Goal: Book appointment/travel/reservation

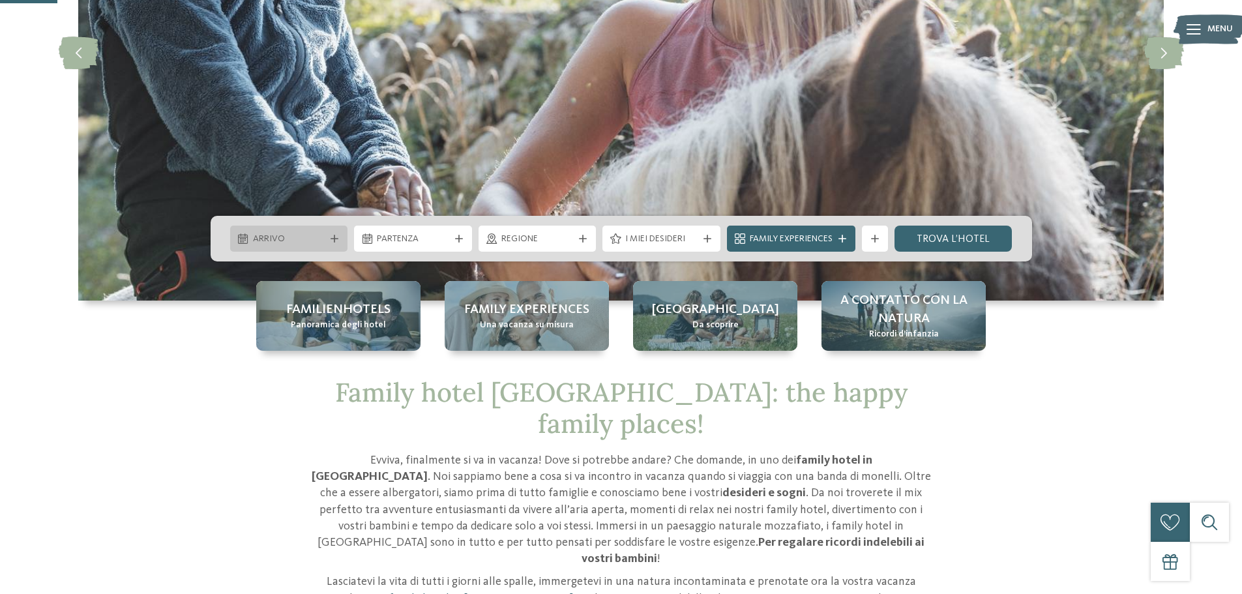
click at [310, 234] on span "Arrivo" at bounding box center [289, 239] width 72 height 13
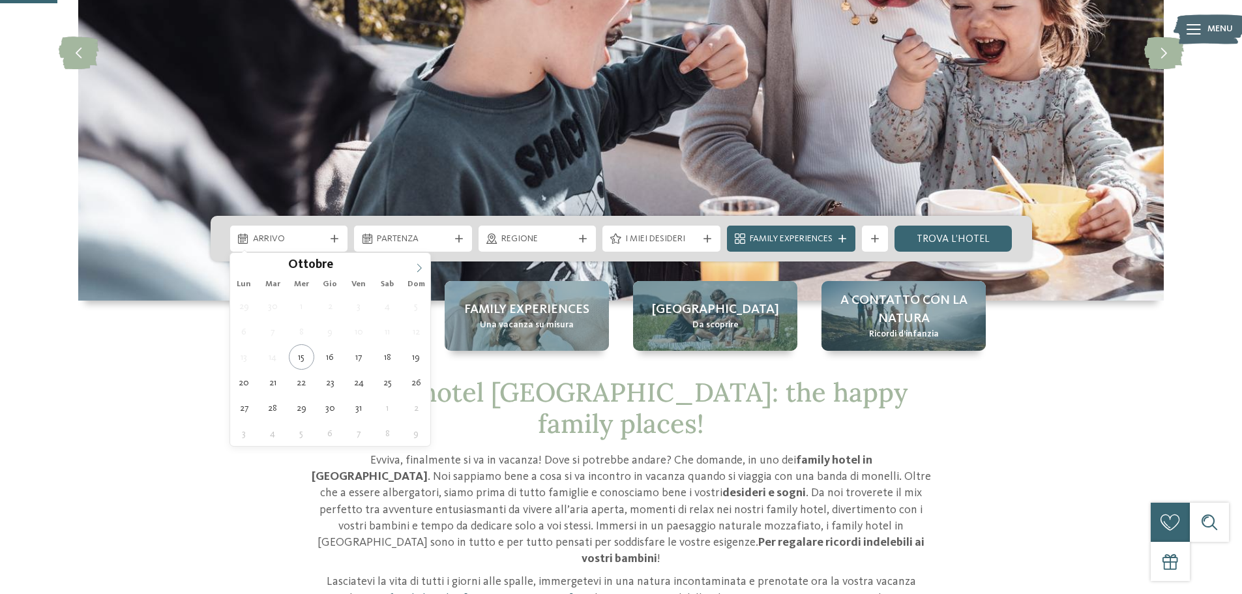
click at [420, 270] on icon at bounding box center [419, 267] width 9 height 9
type input "****"
click at [420, 270] on icon at bounding box center [419, 267] width 9 height 9
type div "[DATE]"
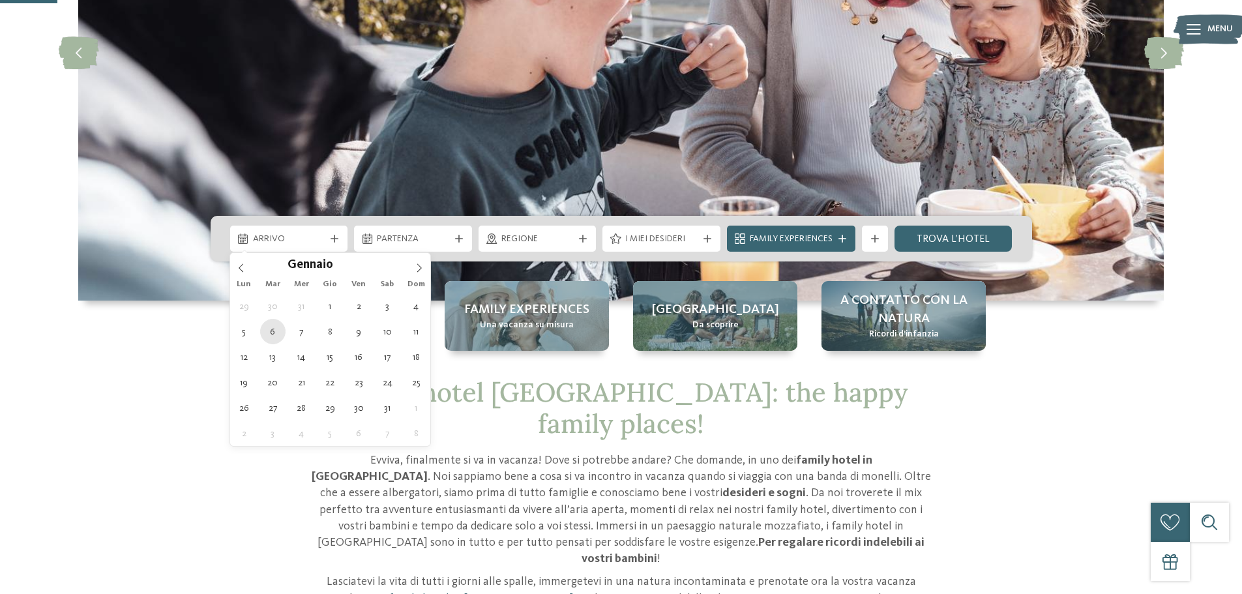
type input "****"
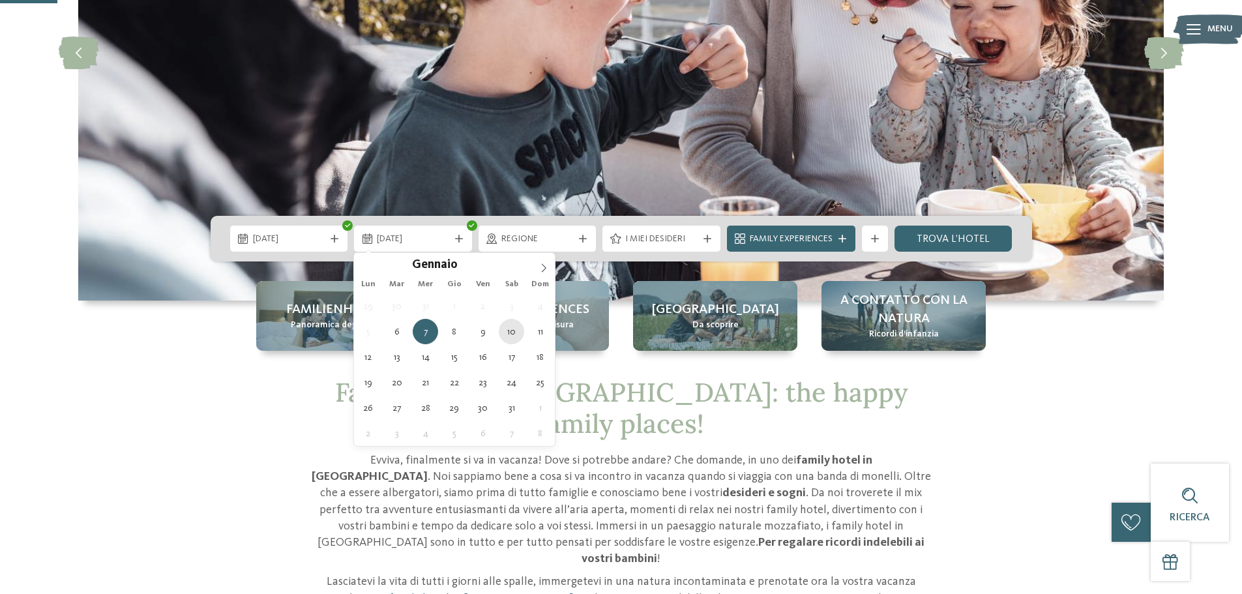
type div "[DATE]"
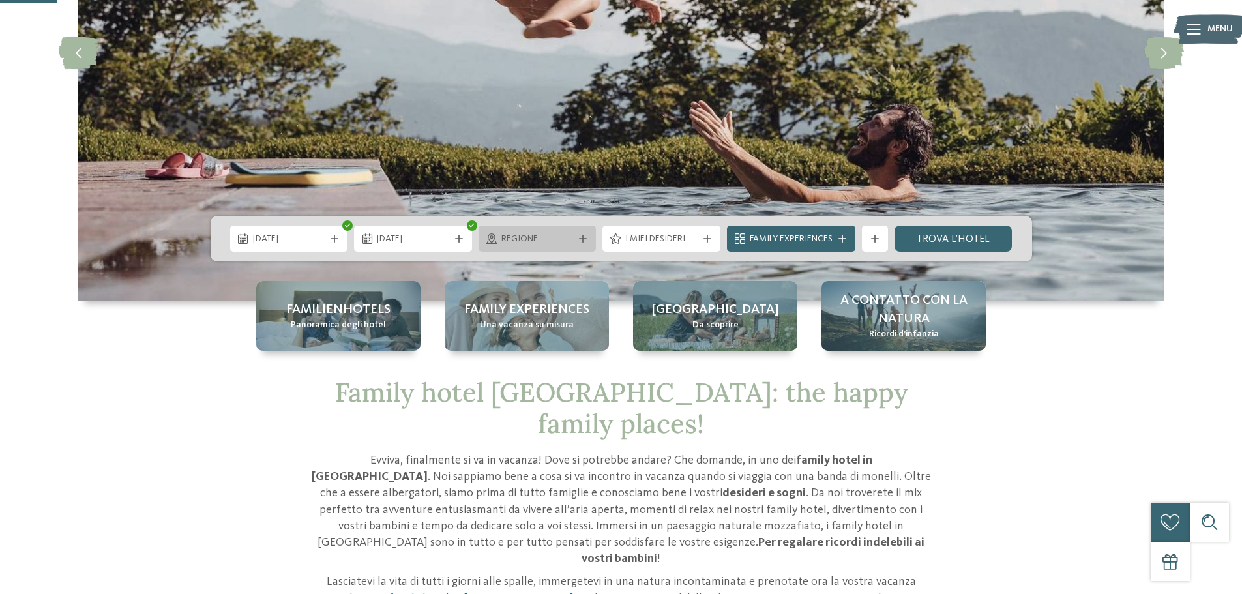
click at [545, 240] on span "Regione" at bounding box center [537, 239] width 72 height 13
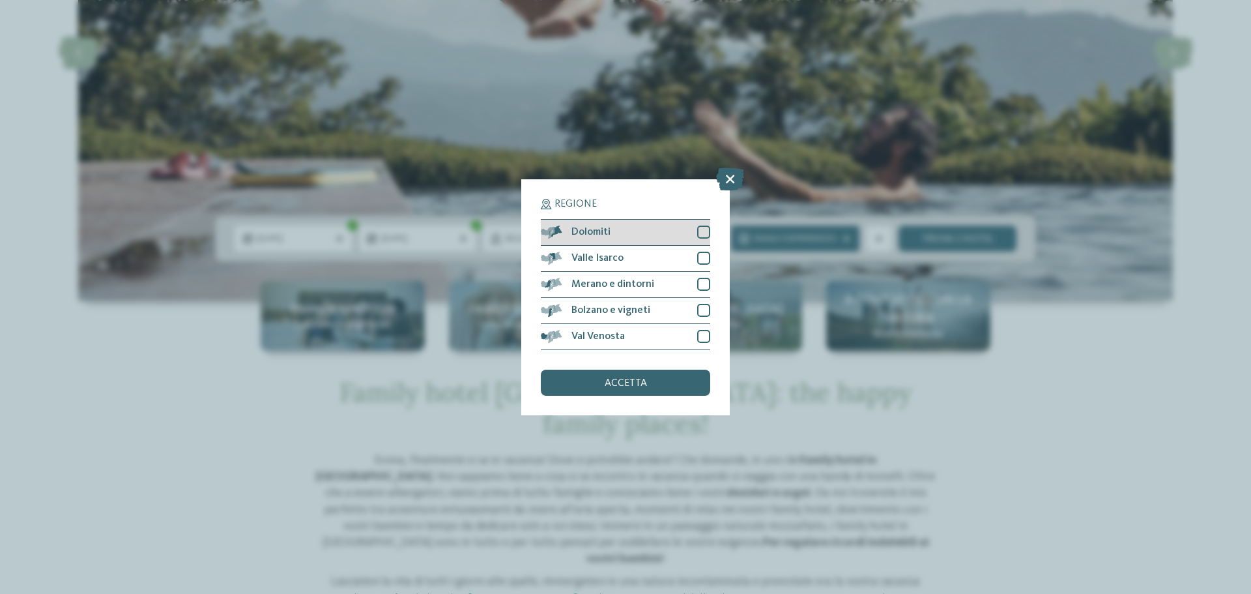
click at [614, 237] on div "Dolomiti" at bounding box center [625, 233] width 169 height 26
click at [626, 254] on div "Valle Isarco" at bounding box center [625, 259] width 169 height 26
click at [633, 305] on span "Bolzano e vigneti" at bounding box center [611, 310] width 79 height 10
click at [639, 314] on span "Bolzano e vigneti" at bounding box center [611, 310] width 79 height 10
click at [637, 327] on div "Val Venosta" at bounding box center [625, 337] width 169 height 26
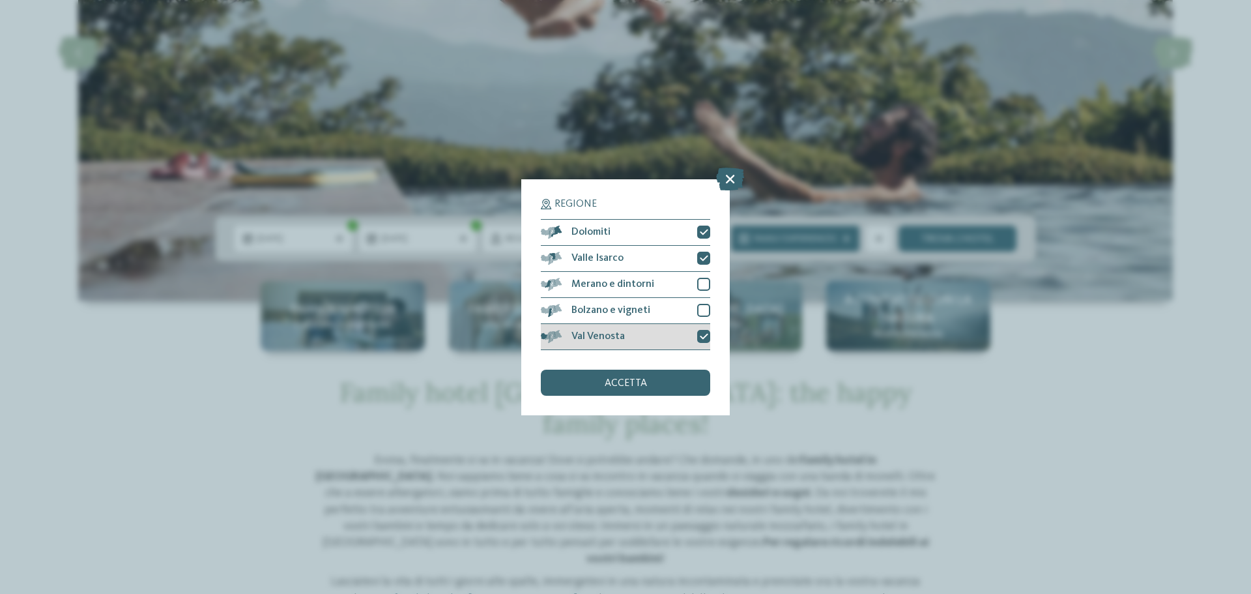
click at [637, 327] on div "Val Venosta" at bounding box center [625, 337] width 169 height 26
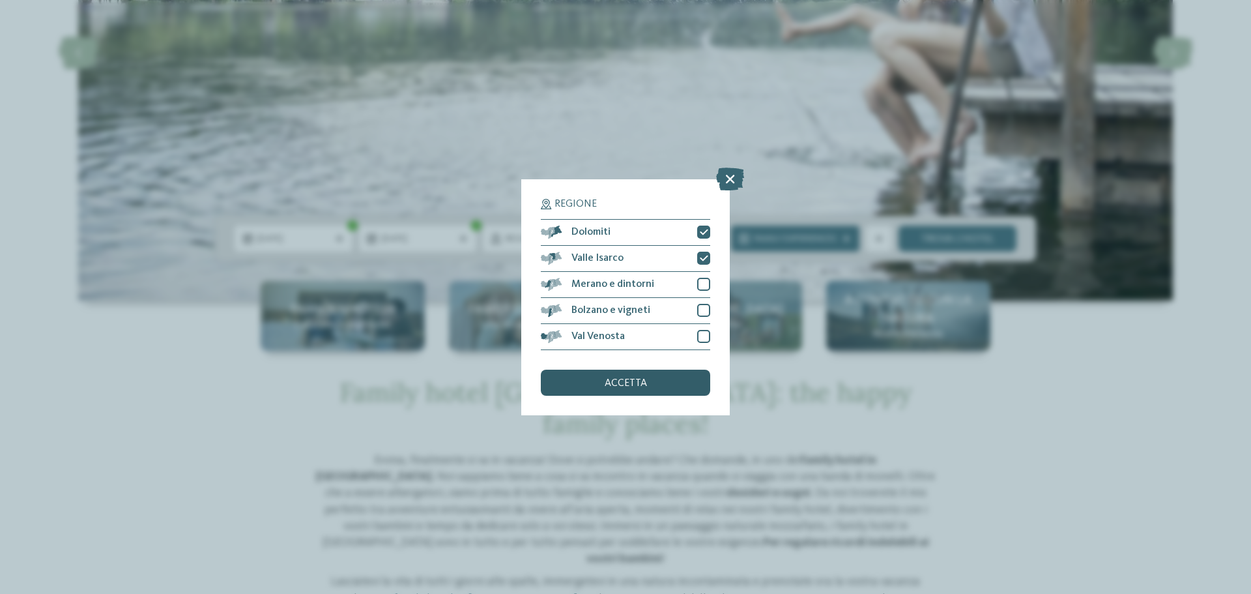
click at [672, 379] on div "accetta" at bounding box center [625, 383] width 169 height 26
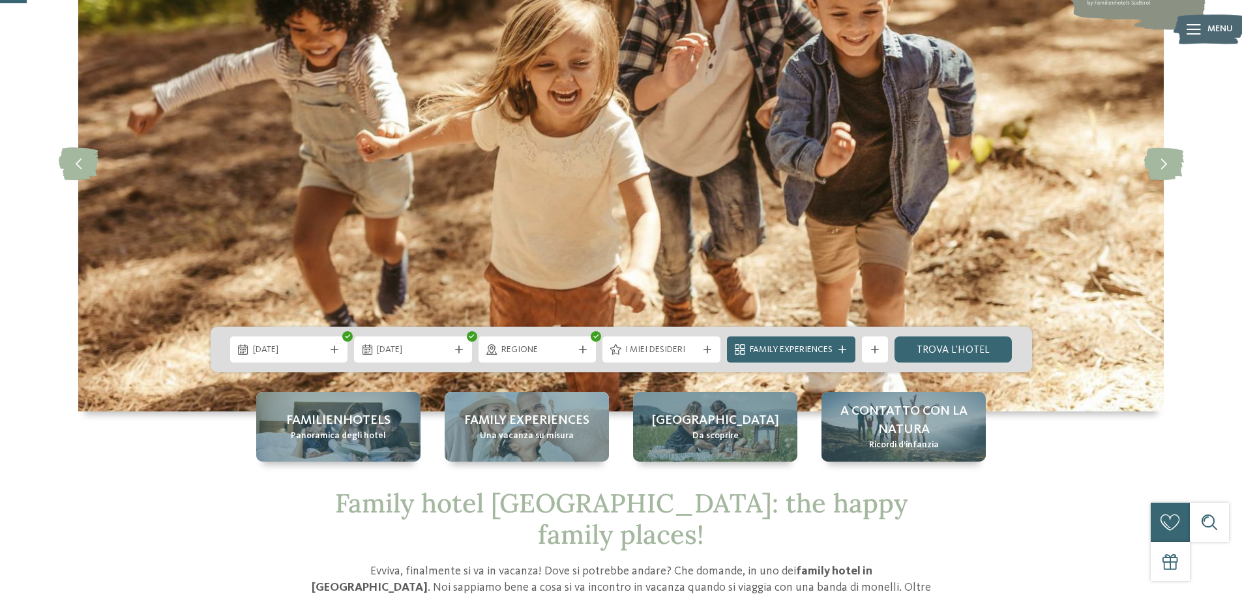
scroll to position [130, 0]
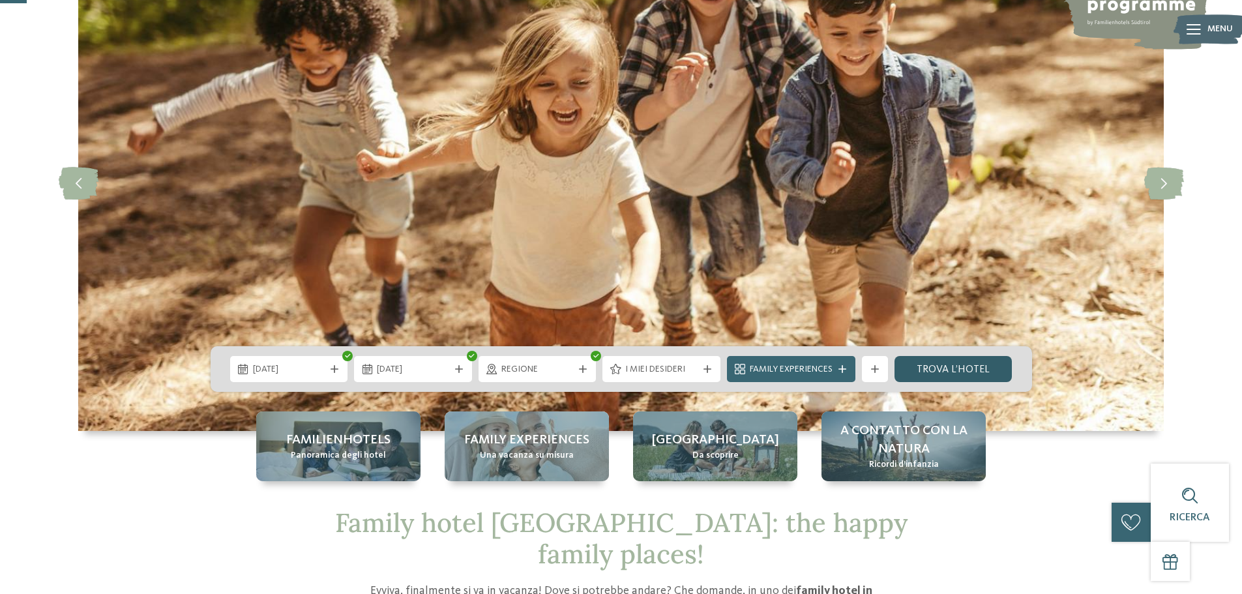
click at [954, 370] on link "trova l’hotel" at bounding box center [953, 369] width 118 height 26
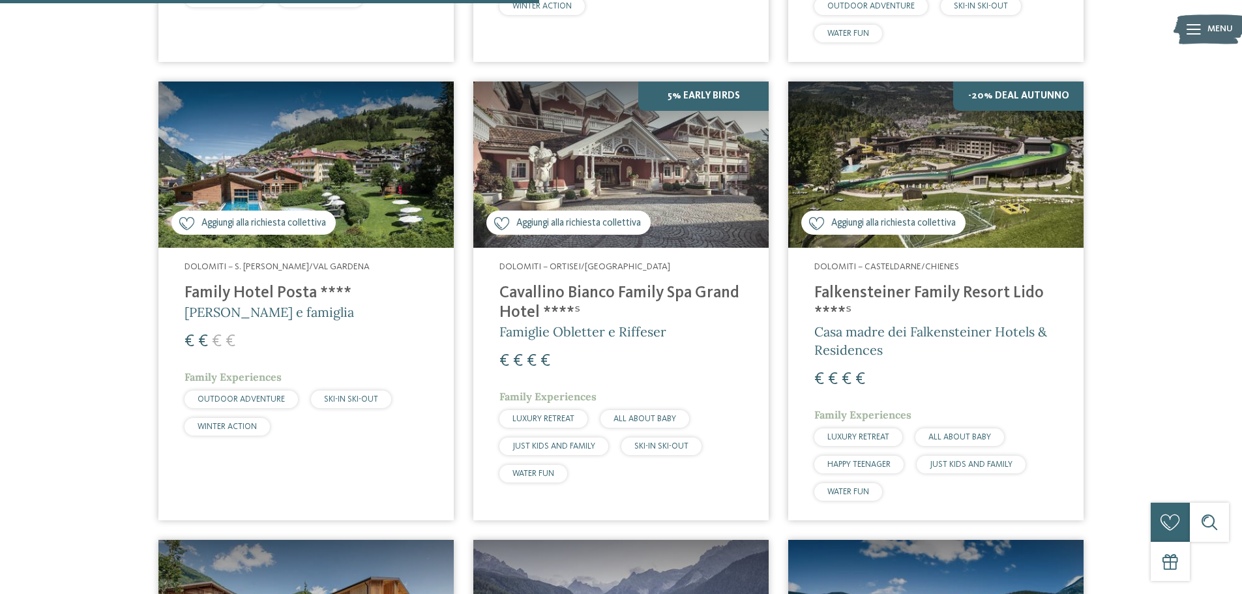
scroll to position [1210, 0]
